Goal: Ask a question

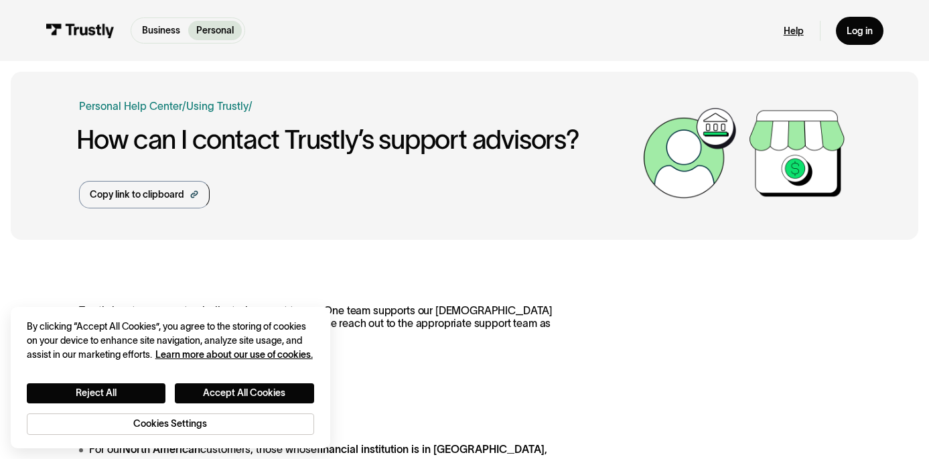
click at [792, 27] on link "Help" at bounding box center [794, 31] width 20 height 12
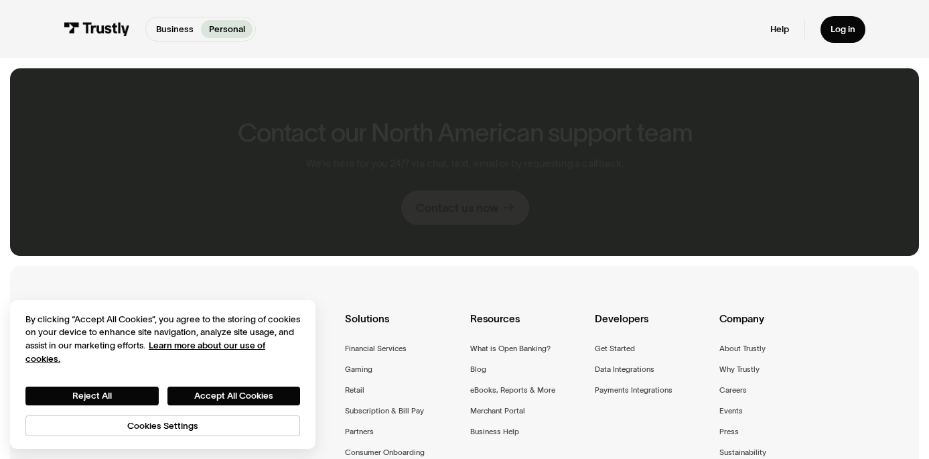
scroll to position [805, 0]
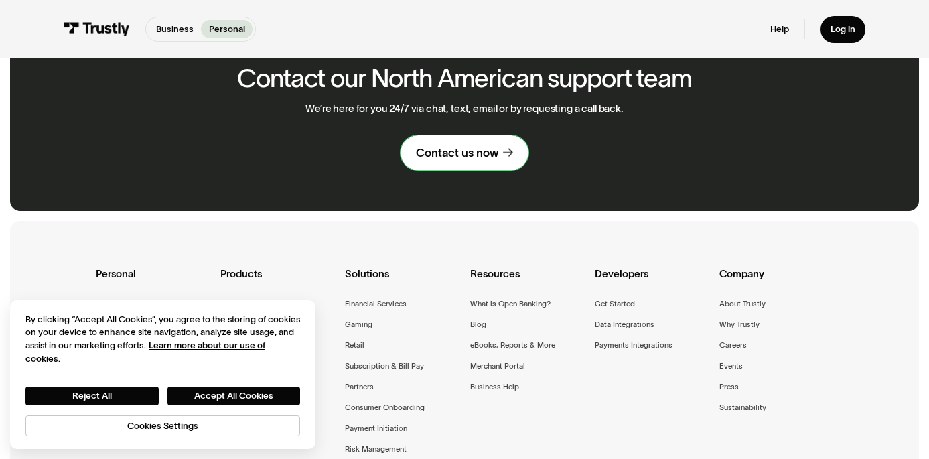
click at [490, 171] on link "Contact us now" at bounding box center [465, 153] width 128 height 36
